Goal: Task Accomplishment & Management: Use online tool/utility

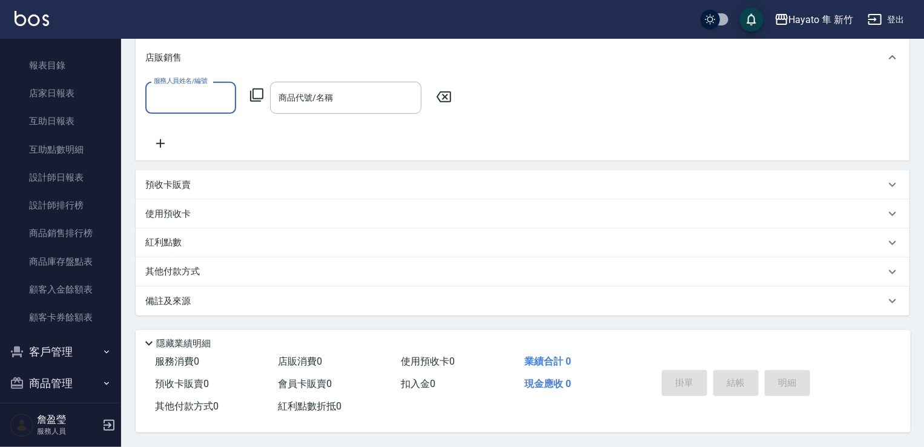
scroll to position [221, 0]
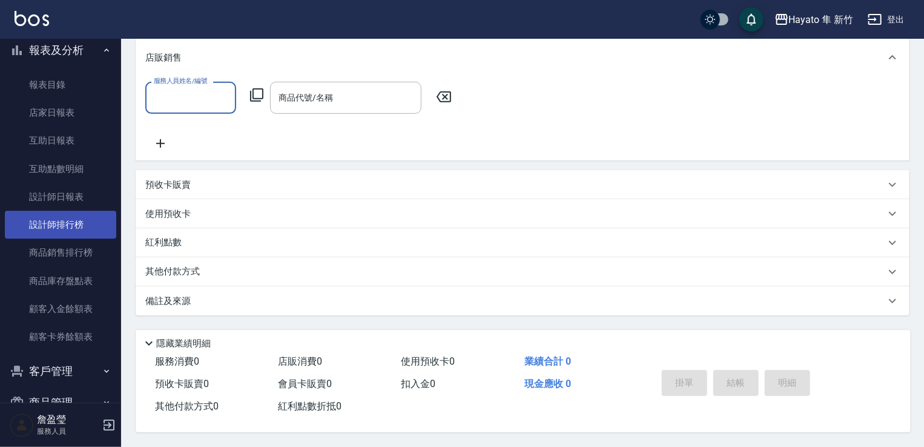
click at [70, 222] on link "設計師排行榜" at bounding box center [60, 225] width 111 height 28
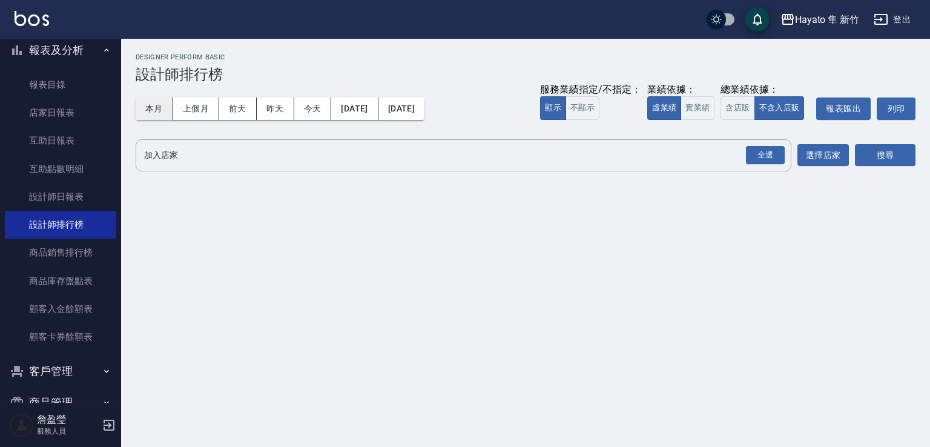
drag, startPoint x: 153, startPoint y: 113, endPoint x: 155, endPoint y: 119, distance: 6.5
click at [151, 114] on button "本月" at bounding box center [155, 109] width 38 height 22
click at [776, 161] on div "全選" at bounding box center [765, 155] width 39 height 19
click at [764, 154] on div "全選" at bounding box center [765, 155] width 39 height 19
click at [766, 160] on div "全選" at bounding box center [765, 156] width 39 height 19
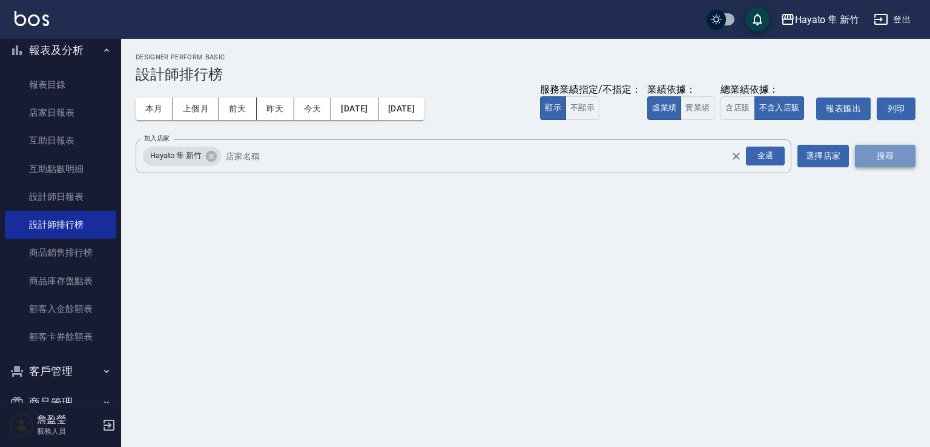
click at [885, 156] on button "搜尋" at bounding box center [885, 156] width 61 height 22
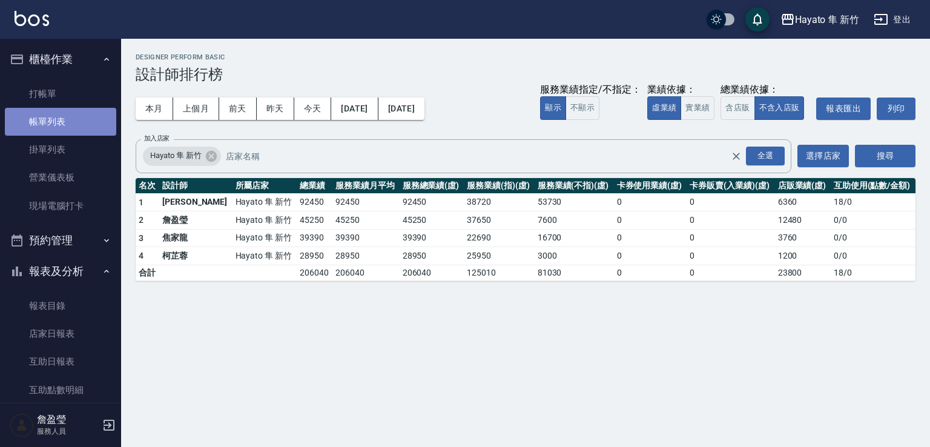
click at [73, 130] on link "帳單列表" at bounding box center [60, 122] width 111 height 28
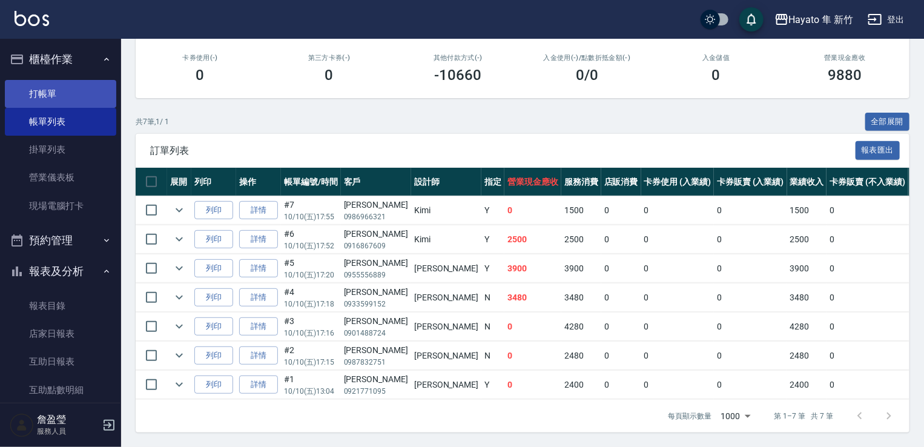
scroll to position [214, 0]
click at [57, 95] on link "打帳單" at bounding box center [60, 94] width 111 height 28
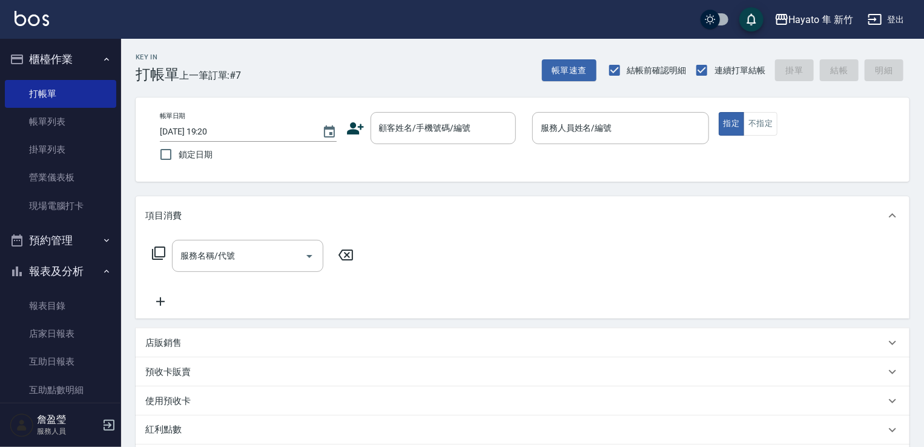
click at [357, 129] on icon at bounding box center [355, 128] width 18 height 18
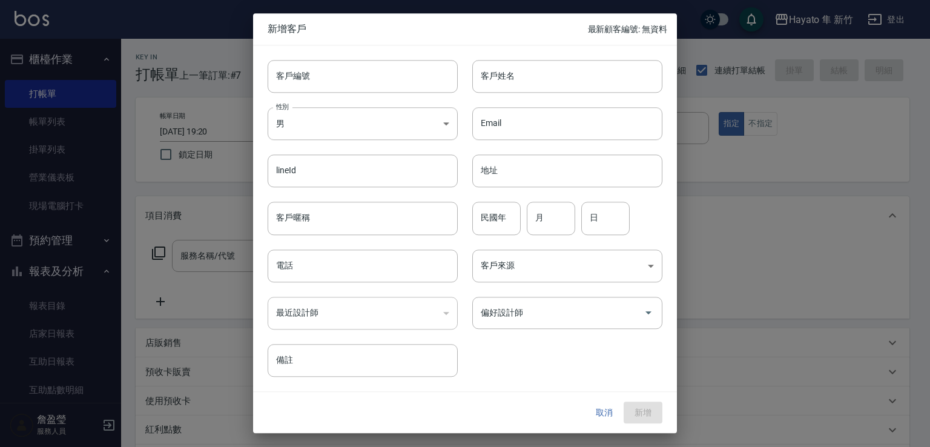
click at [357, 129] on body "Hayato 隼 新竹 登出 櫃檯作業 打帳單 帳單列表 掛單列表 營業儀表板 現場電腦打卡 預約管理 預約管理 報表及分析 報表目錄 店家日報表 互助日報表…" at bounding box center [465, 317] width 930 height 634
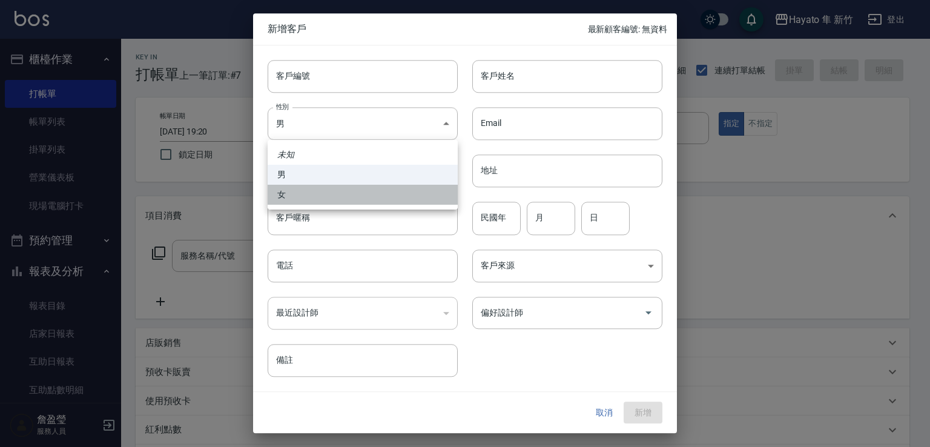
click at [342, 190] on li "女" at bounding box center [363, 195] width 190 height 20
type input "FEMALE"
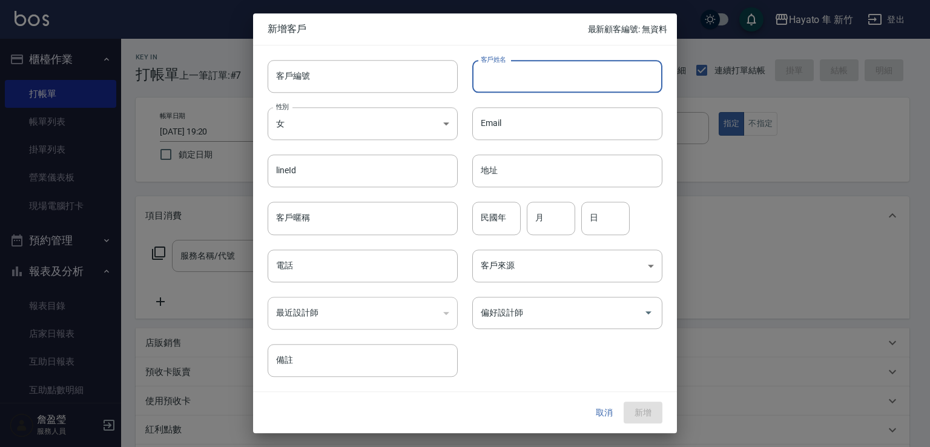
drag, startPoint x: 574, startPoint y: 71, endPoint x: 572, endPoint y: 59, distance: 12.2
click at [572, 70] on input "客戶姓名" at bounding box center [567, 76] width 190 height 33
type input "黃美菱"
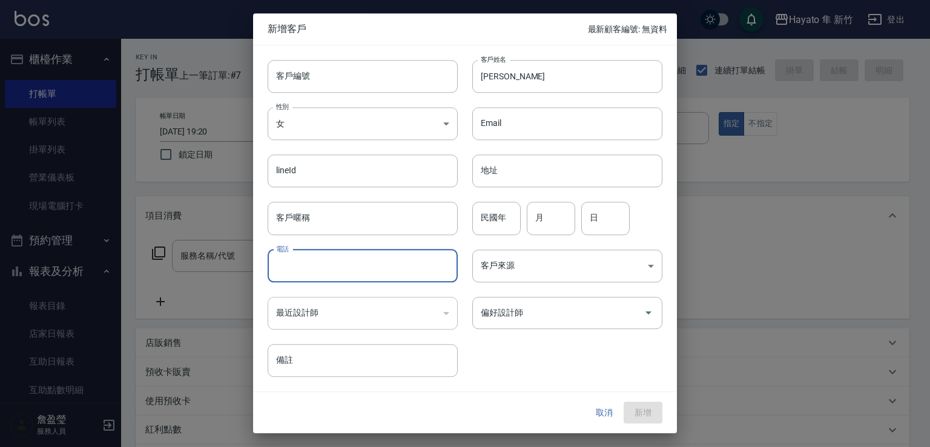
click at [340, 274] on input "電話" at bounding box center [363, 266] width 190 height 33
type input "0910960159"
click at [584, 260] on body "Hayato 隼 新竹 登出 櫃檯作業 打帳單 帳單列表 掛單列表 營業儀表板 現場電腦打卡 預約管理 預約管理 報表及分析 報表目錄 店家日報表 互助日報表…" at bounding box center [465, 317] width 930 height 634
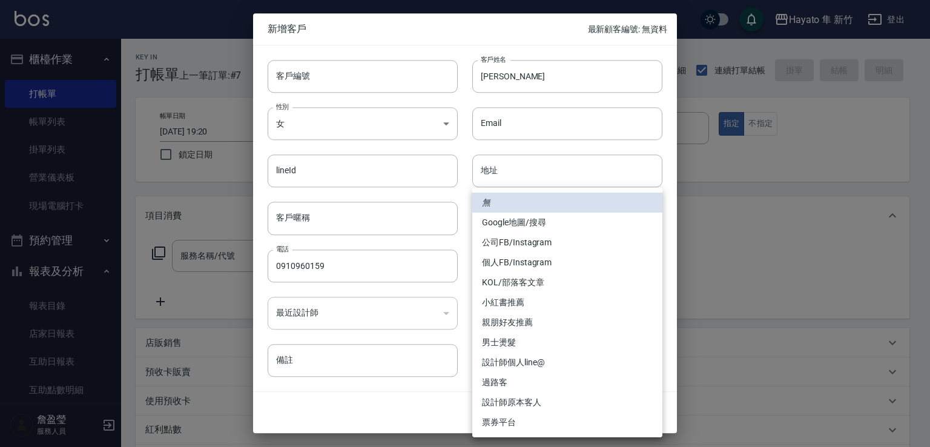
click at [526, 261] on li "個人FB/Instagram" at bounding box center [567, 263] width 190 height 20
type input "個人FB/Instagram"
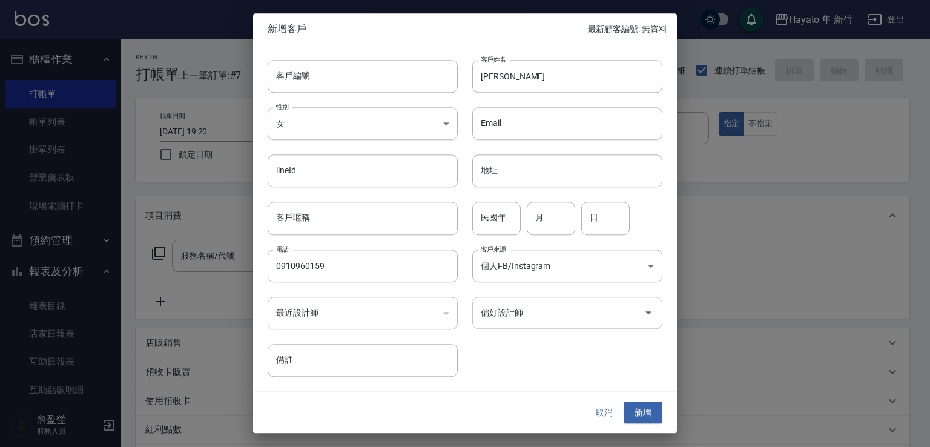
click at [518, 309] on input "偏好設計師" at bounding box center [558, 312] width 161 height 21
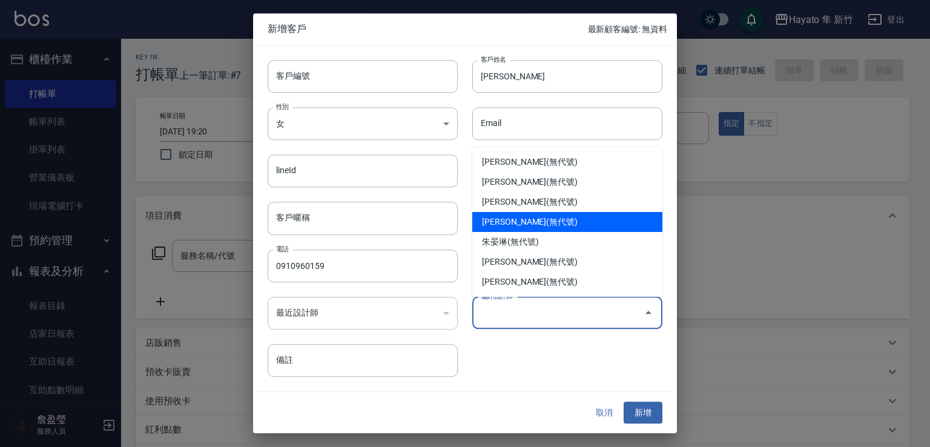
click at [542, 226] on li "焦家龍(無代號)" at bounding box center [567, 222] width 190 height 20
type input "焦家龍"
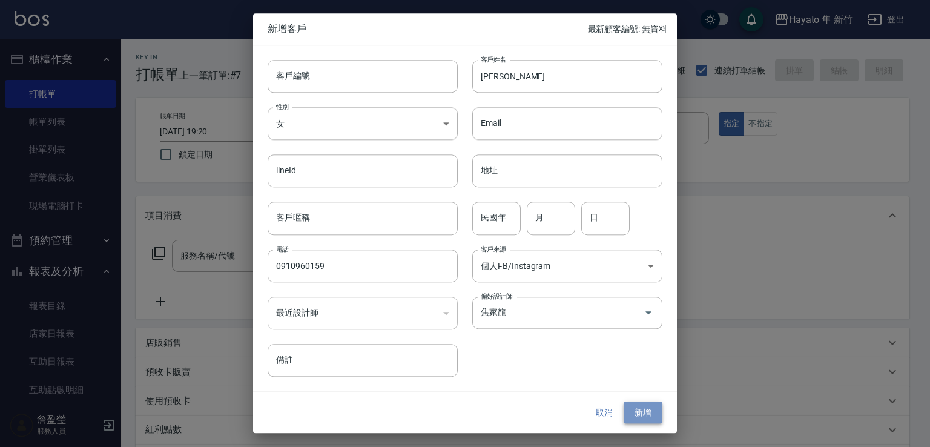
click at [652, 419] on button "新增" at bounding box center [643, 413] width 39 height 22
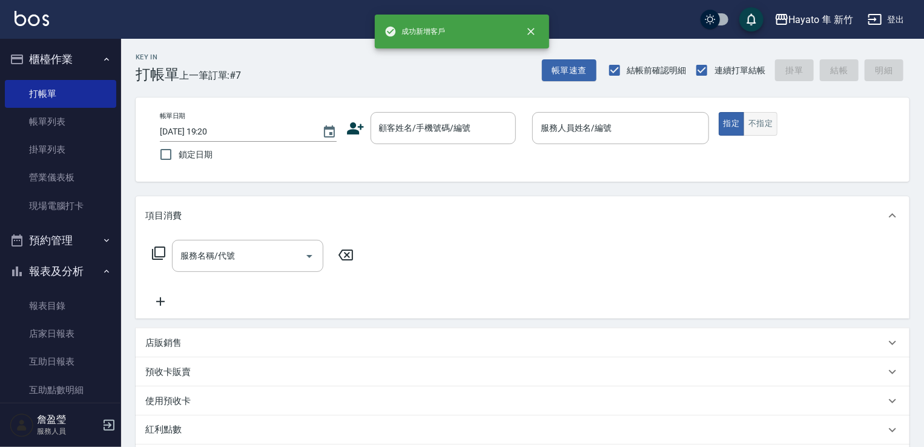
click at [755, 133] on button "不指定" at bounding box center [761, 124] width 34 height 24
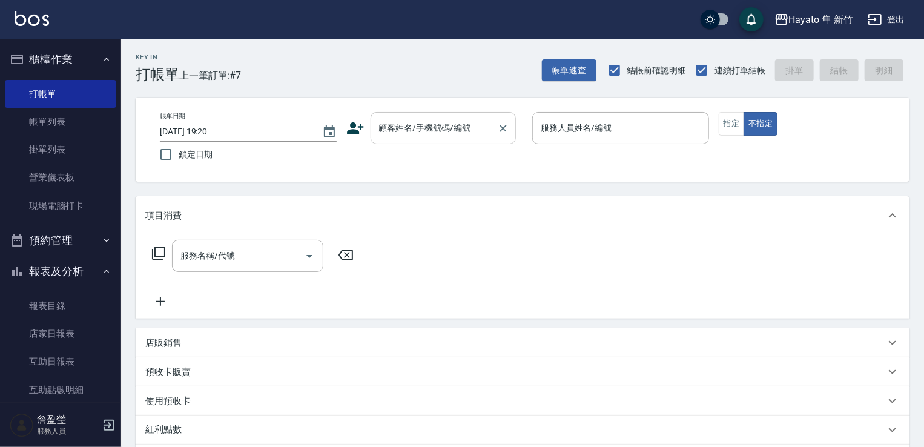
click at [438, 134] on input "顧客姓名/手機號碼/編號" at bounding box center [434, 127] width 116 height 21
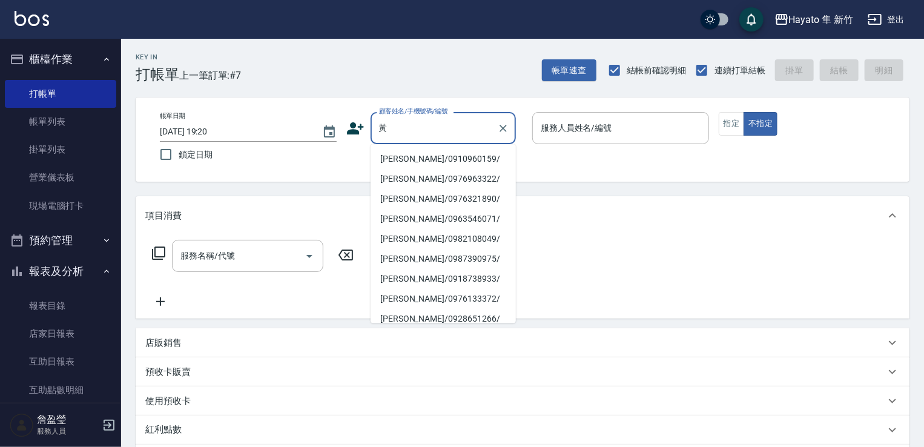
click at [425, 162] on li "黃美菱/0910960159/" at bounding box center [443, 159] width 145 height 20
type input "黃美菱/0910960159/"
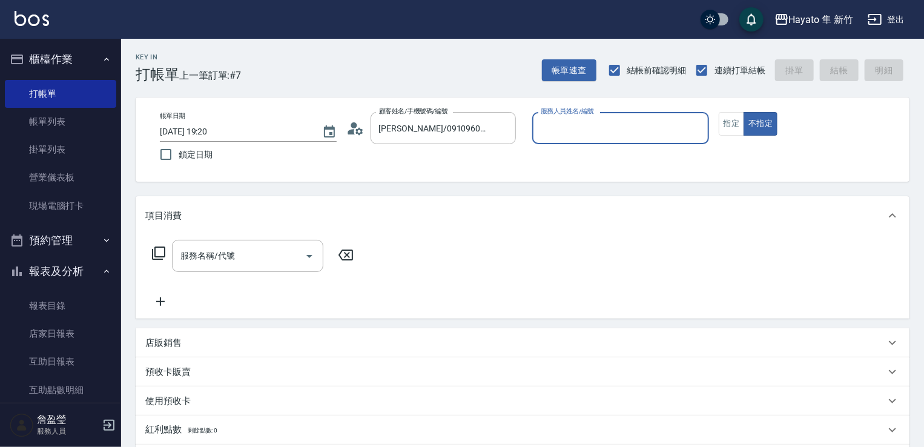
type input "En(無代號)"
click at [303, 263] on icon "Open" at bounding box center [309, 256] width 15 height 15
click at [314, 258] on icon "Open" at bounding box center [309, 256] width 15 height 15
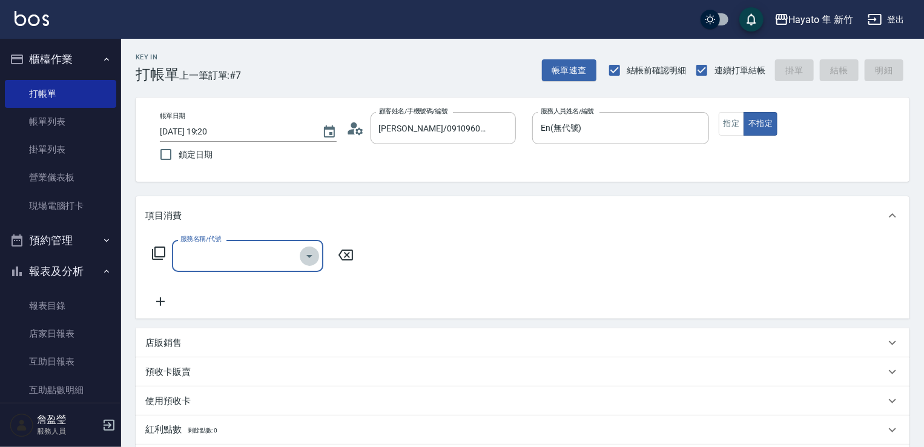
click at [309, 257] on icon "Open" at bounding box center [309, 256] width 15 height 15
click at [310, 257] on icon "Open" at bounding box center [309, 256] width 15 height 15
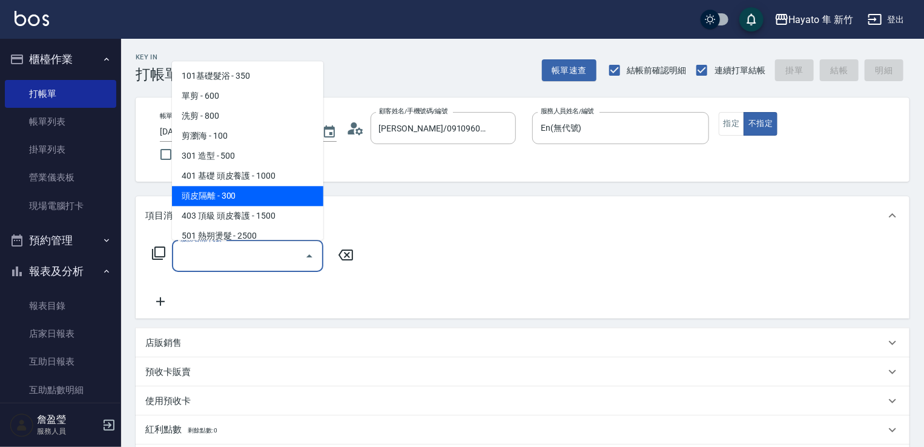
click at [243, 200] on span "頭皮隔離 - 300" at bounding box center [247, 196] width 151 height 20
type input "頭皮隔離(402)"
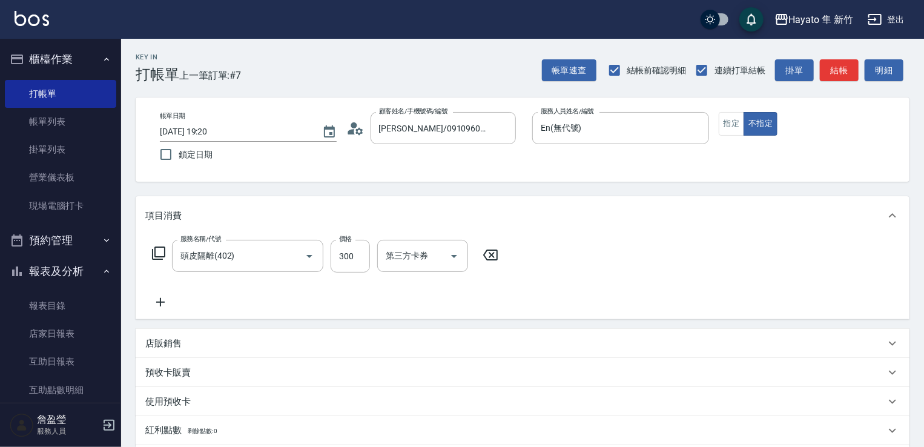
click at [166, 306] on icon at bounding box center [160, 302] width 30 height 15
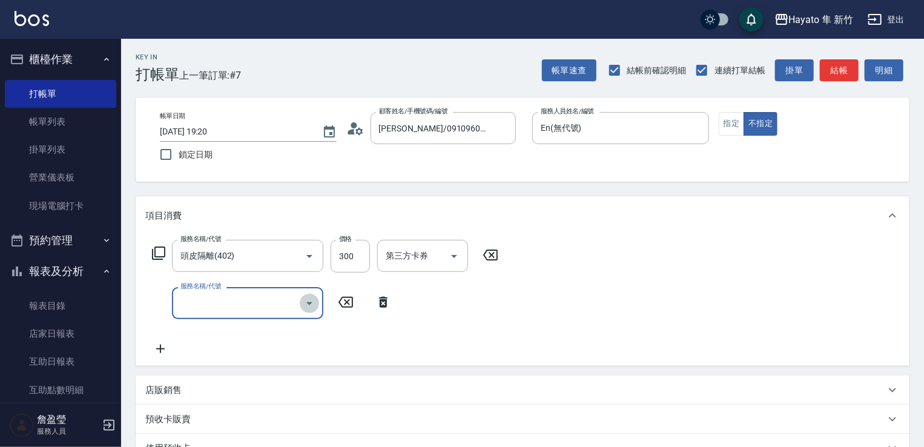
click at [314, 303] on icon "Open" at bounding box center [309, 303] width 15 height 15
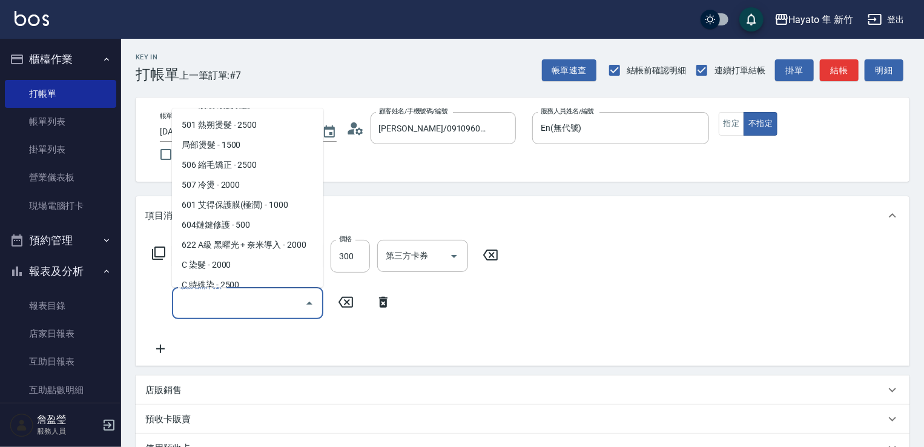
scroll to position [211, 0]
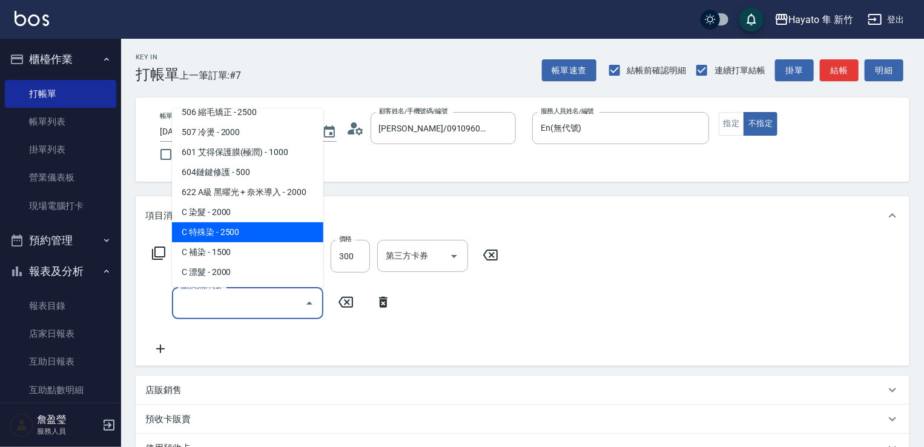
click at [259, 229] on span "C 特殊染 - 2500" at bounding box center [247, 232] width 151 height 20
type input "C 特殊染(703)"
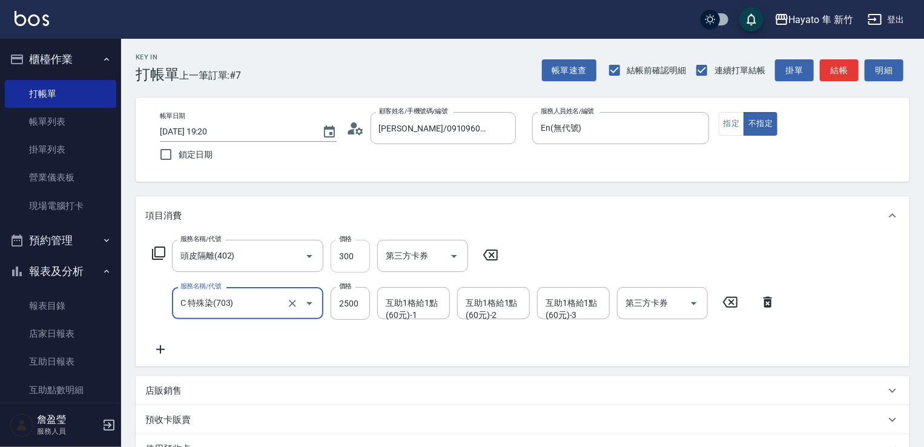
click at [360, 258] on input "300" at bounding box center [350, 256] width 39 height 33
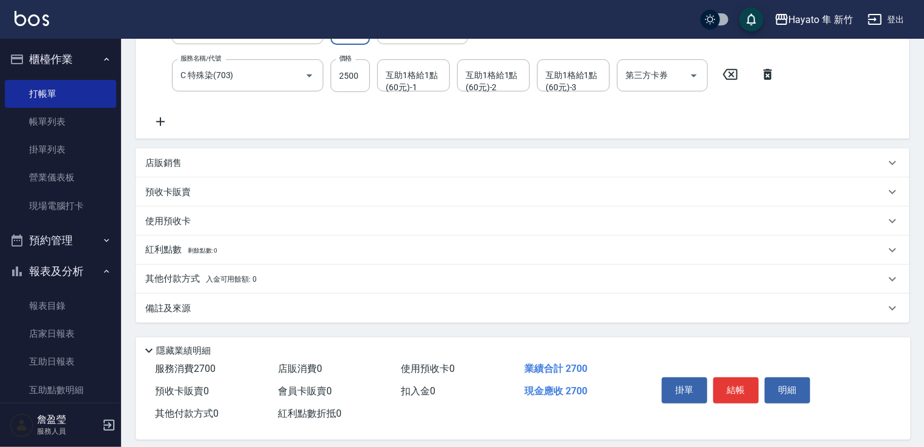
scroll to position [239, 0]
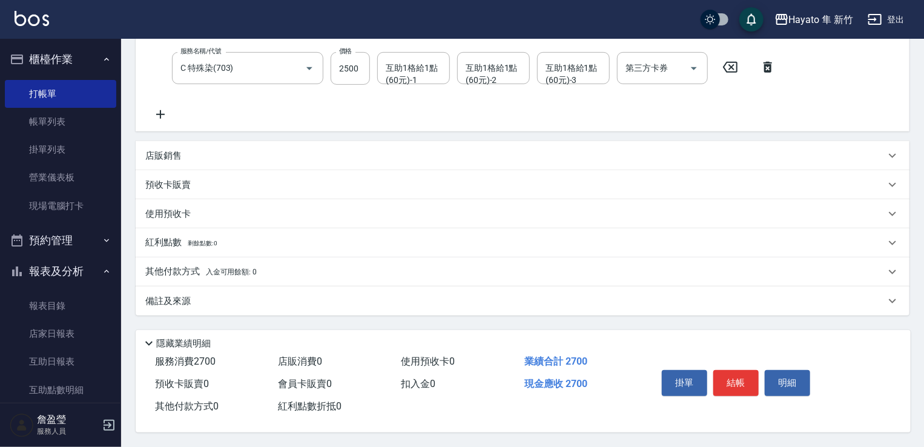
type input "200"
click at [237, 300] on div "備註及來源" at bounding box center [515, 301] width 740 height 13
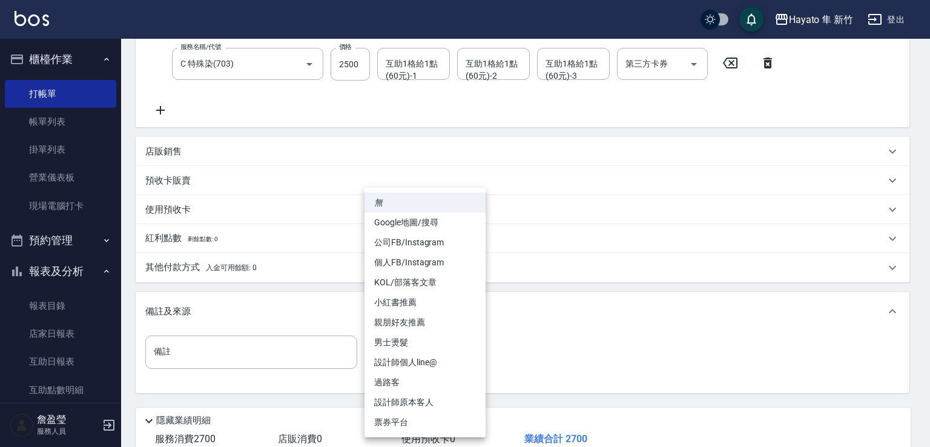
click at [434, 356] on body "Hayato 隼 新竹 登出 櫃檯作業 打帳單 帳單列表 掛單列表 營業儀表板 現場電腦打卡 預約管理 預約管理 報表及分析 報表目錄 店家日報表 互助日報表…" at bounding box center [465, 143] width 930 height 764
click at [416, 264] on li "個人FB/Instagram" at bounding box center [425, 263] width 121 height 20
type input "個人FB/Instagram"
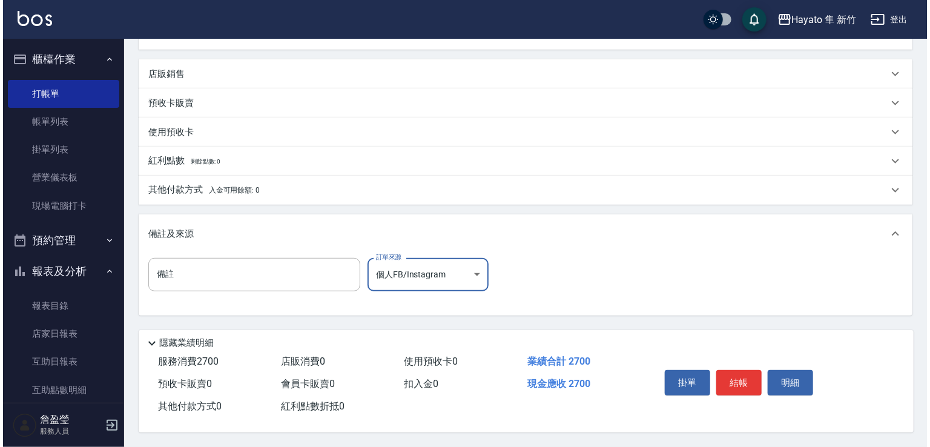
scroll to position [320, 0]
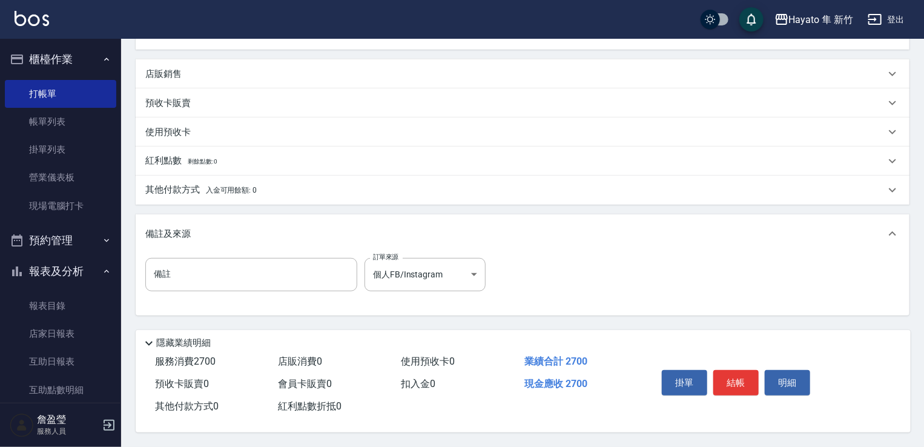
drag, startPoint x: 736, startPoint y: 377, endPoint x: 731, endPoint y: 403, distance: 25.9
click at [731, 403] on div "掛單 結帳 明細" at bounding box center [770, 384] width 254 height 67
click at [734, 388] on button "結帳" at bounding box center [735, 382] width 45 height 25
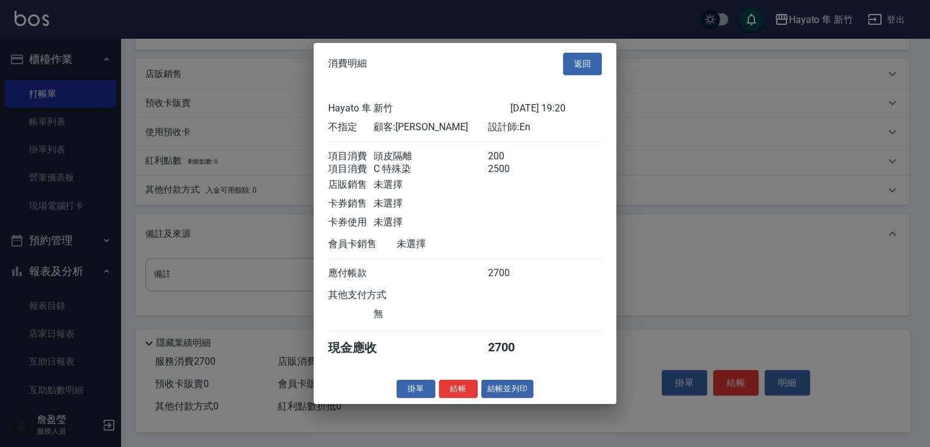
click at [462, 394] on button "結帳" at bounding box center [458, 388] width 39 height 19
click at [463, 393] on div "掛單 結帳 結帳並列印" at bounding box center [465, 388] width 303 height 19
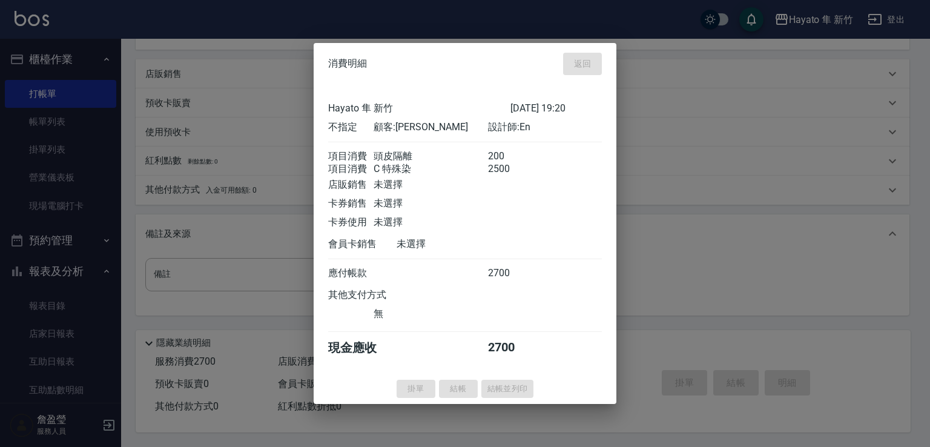
type input "2025/10/10 19:21"
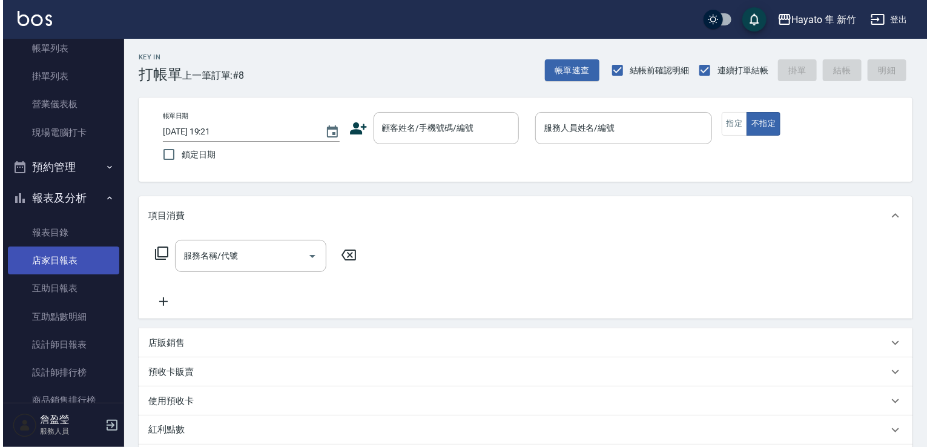
scroll to position [121, 0]
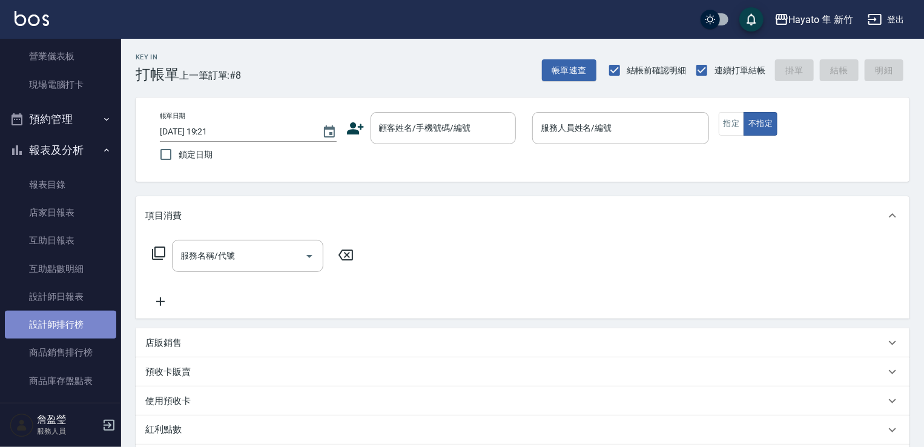
click at [84, 319] on link "設計師排行榜" at bounding box center [60, 325] width 111 height 28
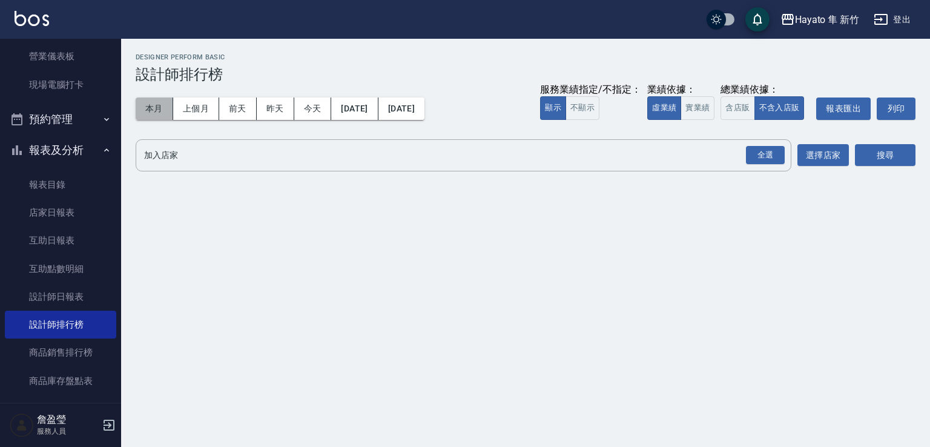
click at [159, 102] on button "本月" at bounding box center [155, 109] width 38 height 22
click at [772, 158] on div "全選" at bounding box center [765, 155] width 39 height 19
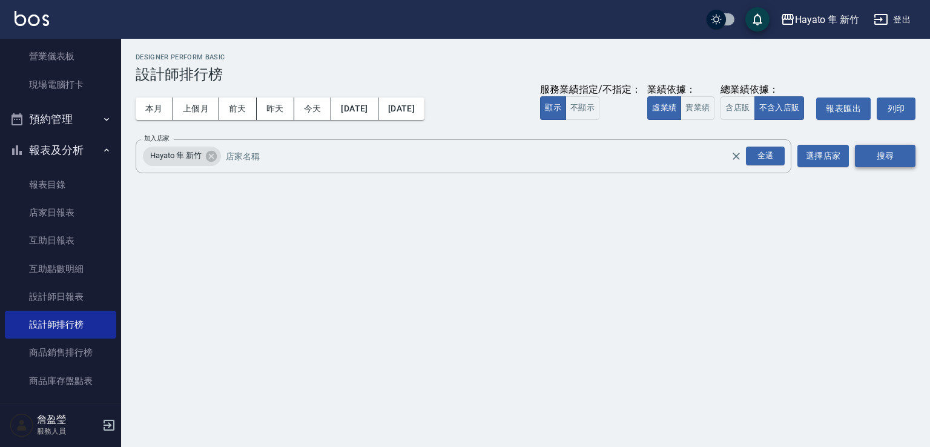
click at [884, 158] on button "搜尋" at bounding box center [885, 156] width 61 height 22
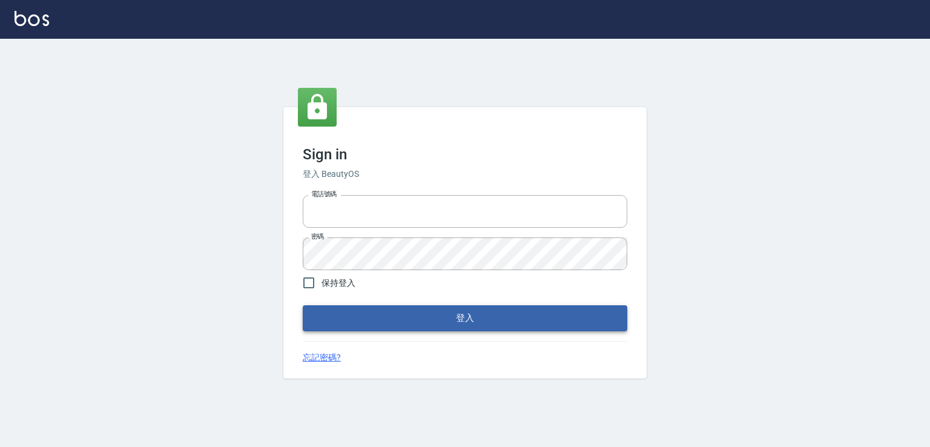
type input "0982132488"
click at [473, 323] on button "登入" at bounding box center [465, 317] width 325 height 25
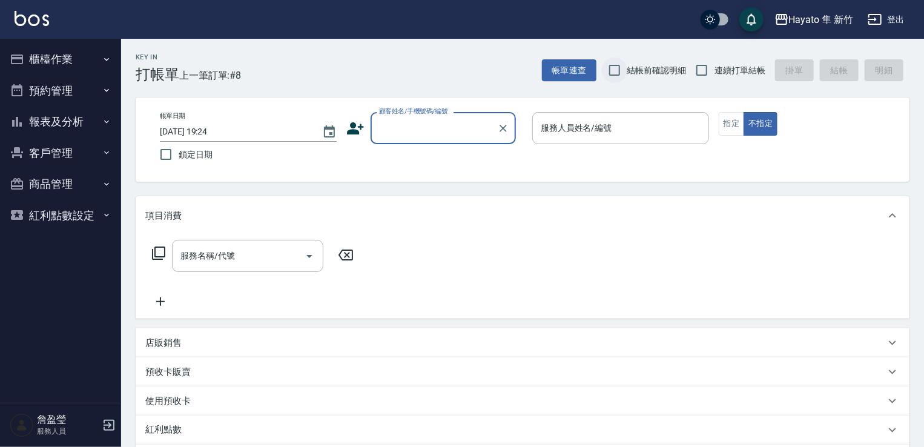
click at [613, 79] on input "結帳前確認明細" at bounding box center [614, 70] width 25 height 25
checkbox input "true"
click at [698, 68] on input "連續打單結帳" at bounding box center [701, 70] width 25 height 25
checkbox input "true"
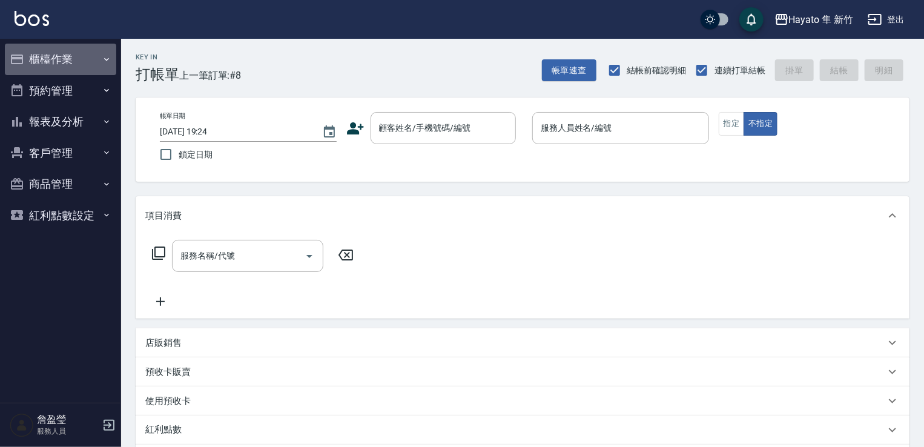
click at [107, 70] on button "櫃檯作業" at bounding box center [60, 59] width 111 height 31
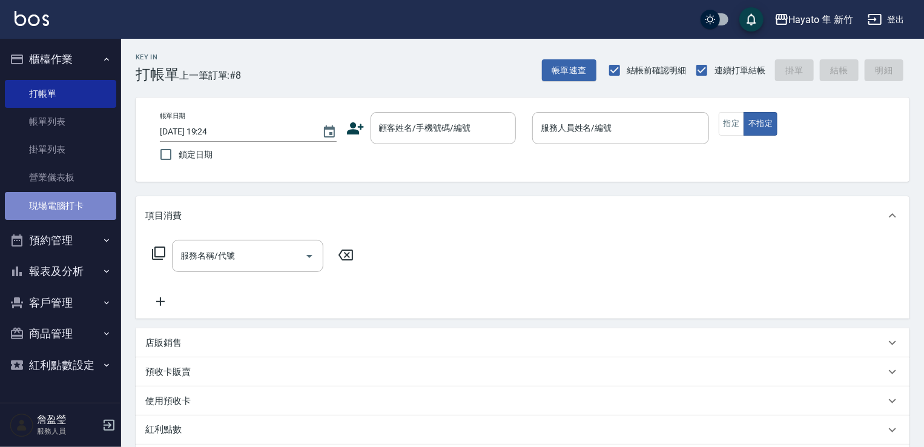
click at [75, 212] on link "現場電腦打卡" at bounding box center [60, 206] width 111 height 28
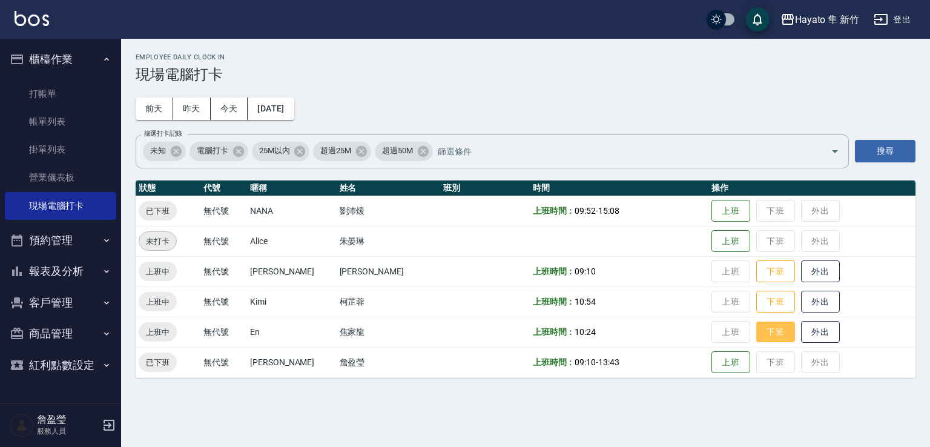
click at [756, 329] on button "下班" at bounding box center [775, 332] width 39 height 21
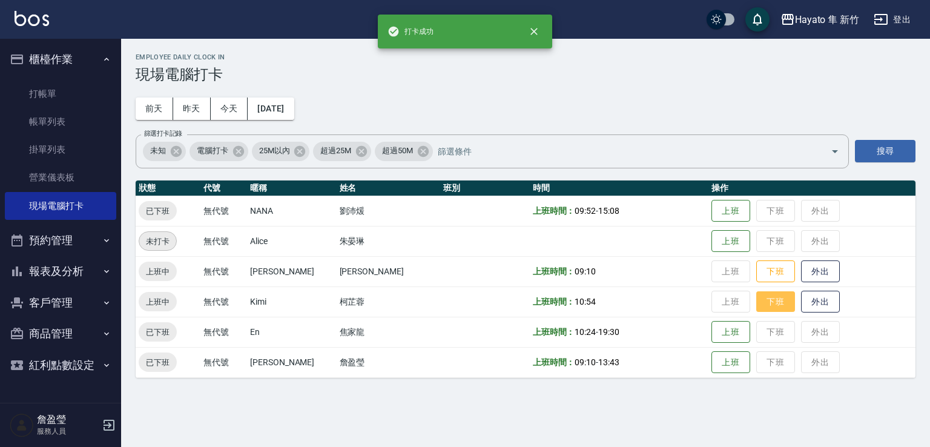
click at [756, 309] on button "下班" at bounding box center [775, 301] width 39 height 21
